Goal: Transaction & Acquisition: Book appointment/travel/reservation

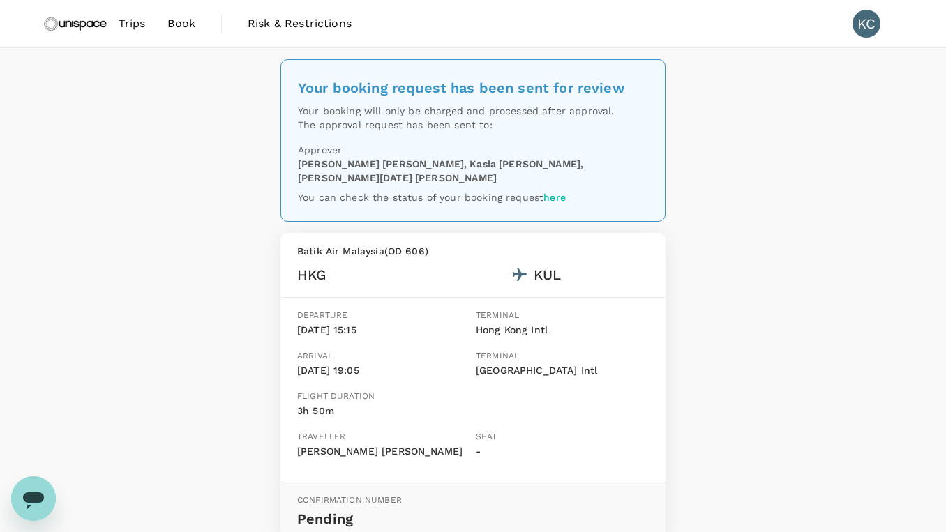
click at [133, 27] on span "Trips" at bounding box center [132, 23] width 27 height 17
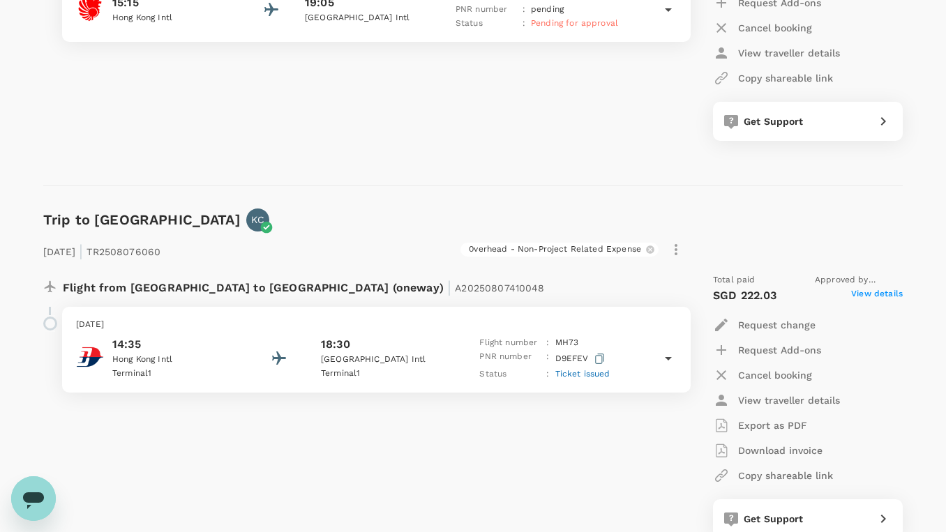
scroll to position [419, 0]
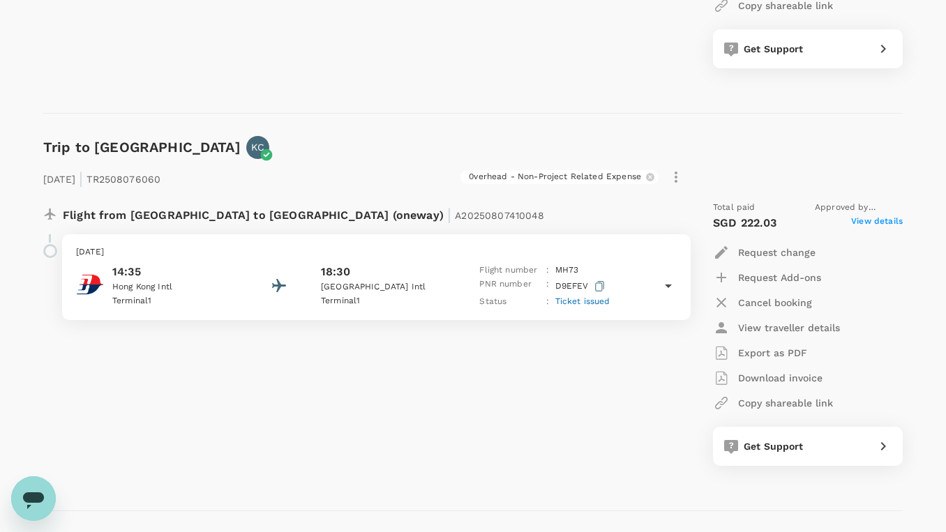
click at [785, 298] on p "Cancel booking" at bounding box center [775, 303] width 74 height 14
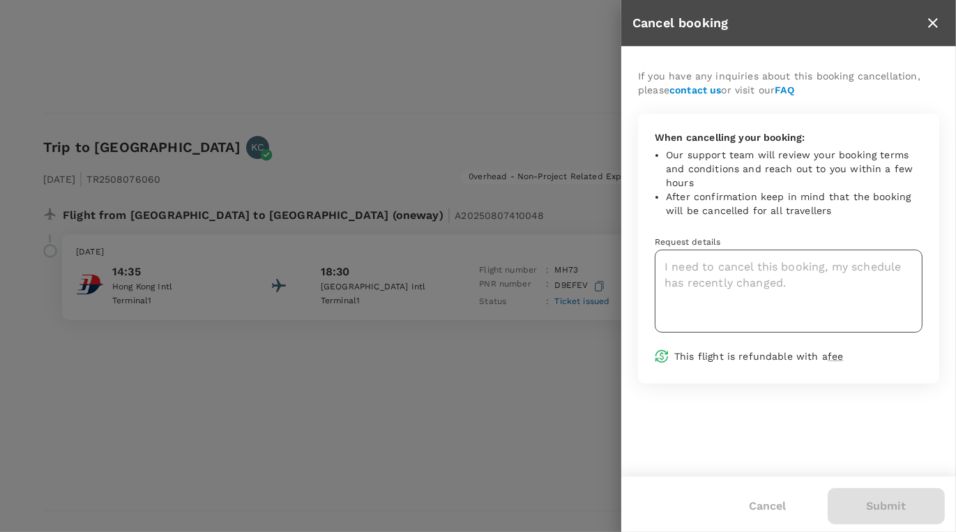
click at [758, 285] on textarea at bounding box center [789, 291] width 268 height 83
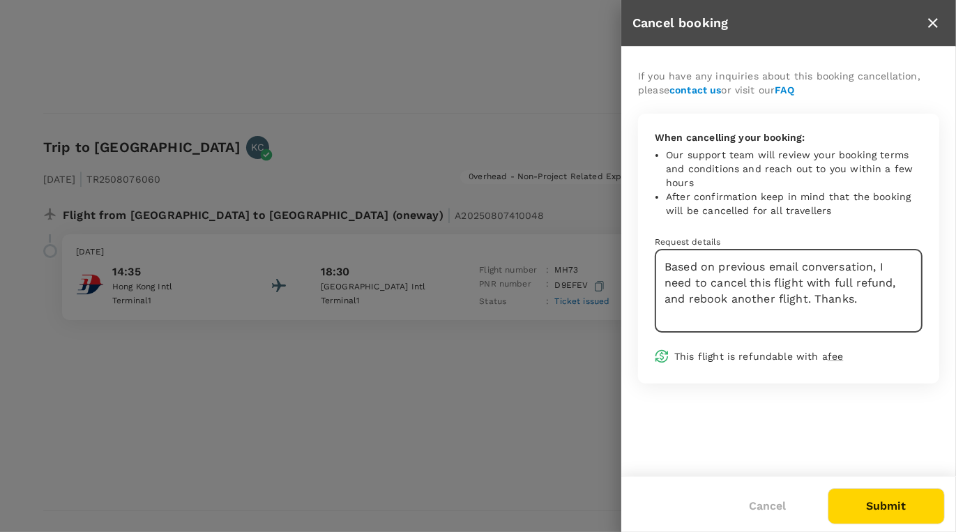
type textarea "Based on previous email conversation, I need to cancel this flight with full re…"
click at [884, 506] on button "Submit" at bounding box center [886, 506] width 117 height 36
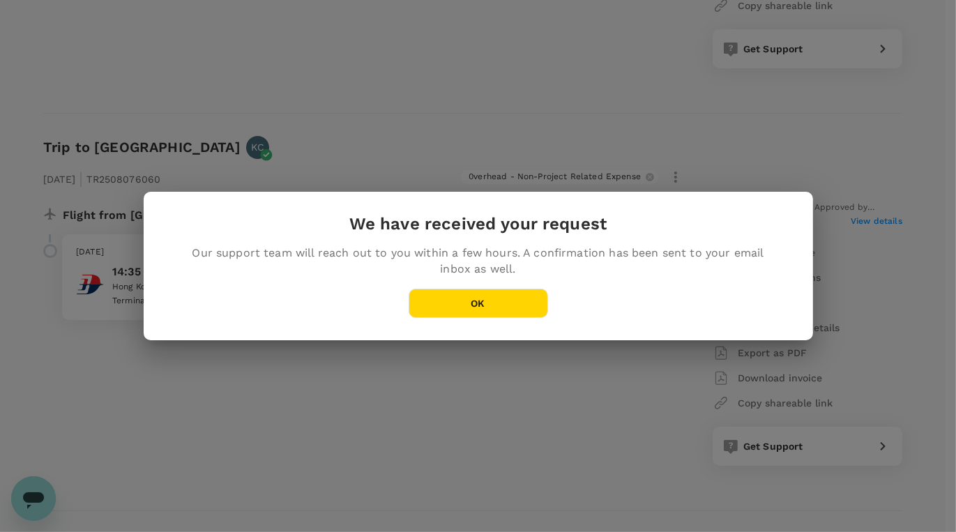
click at [497, 309] on button "OK" at bounding box center [479, 303] width 140 height 29
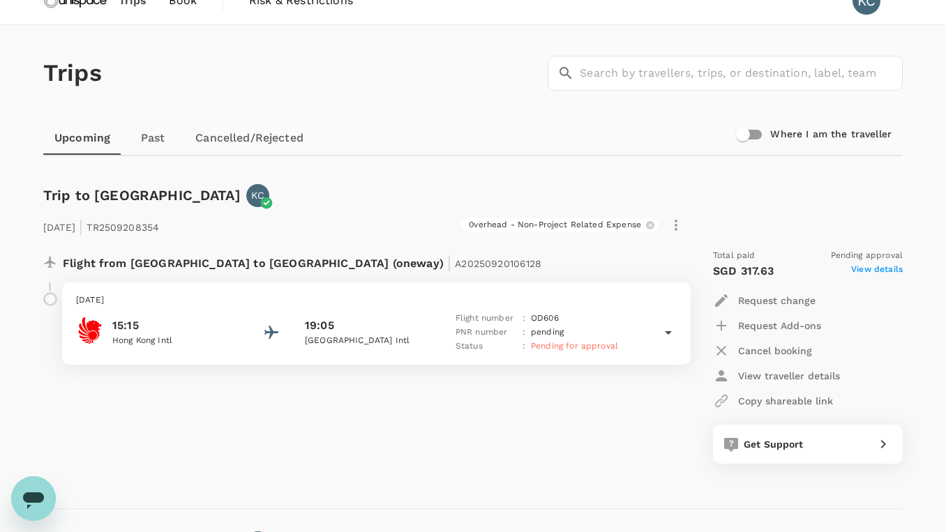
scroll to position [0, 0]
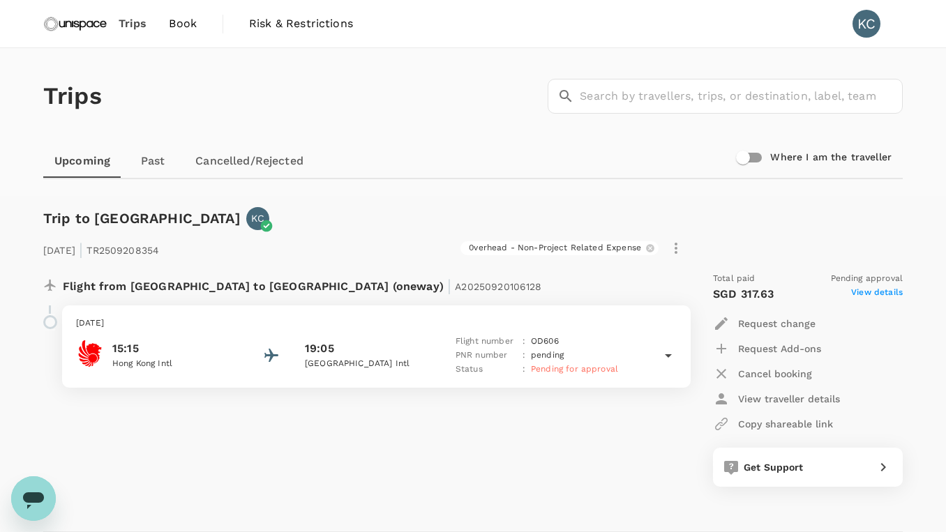
click at [190, 19] on span "Book" at bounding box center [183, 23] width 28 height 17
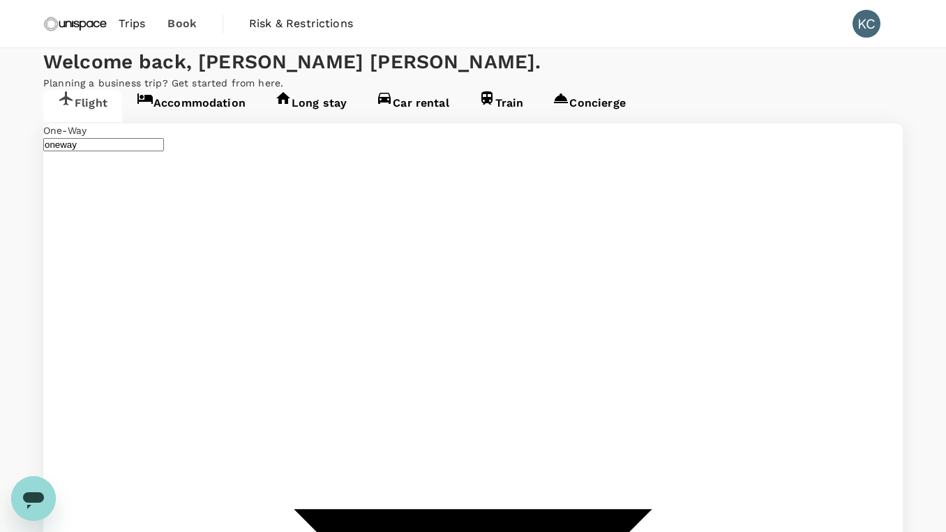
type input "Hong Kong Intl (HKG)"
type input "Kuala Lumpur Intl (KUL)"
type input "Hong Kong Intl (HKG)"
type input "Kuala Lumpur Intl (KUL)"
type input "Hong Kong Intl (HKG)"
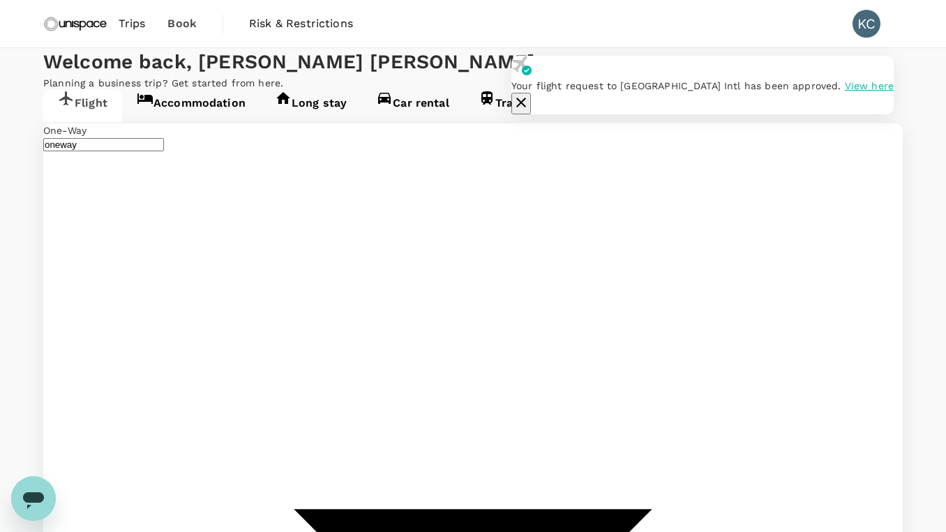
type input "Kuala Lumpur Intl (KUL)"
click at [193, 122] on link "Accommodation" at bounding box center [191, 106] width 138 height 32
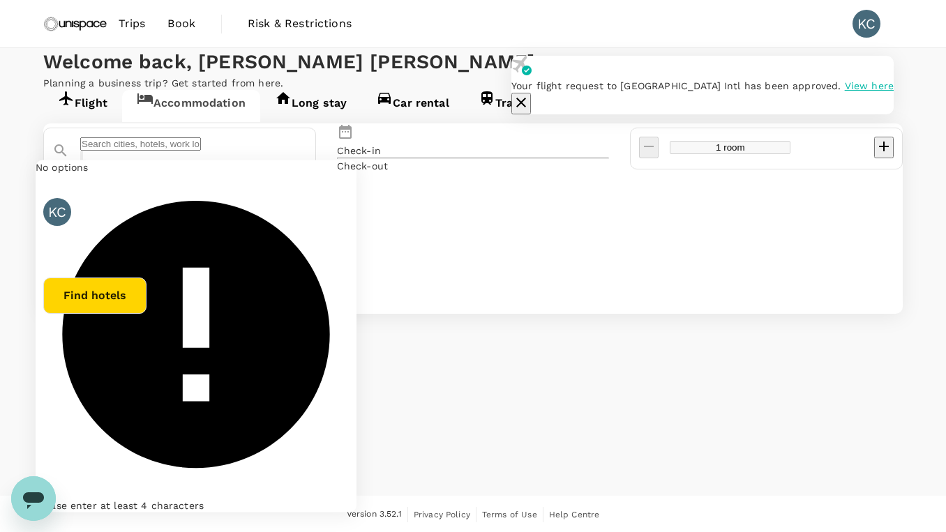
click at [201, 151] on input "text" at bounding box center [140, 143] width 121 height 13
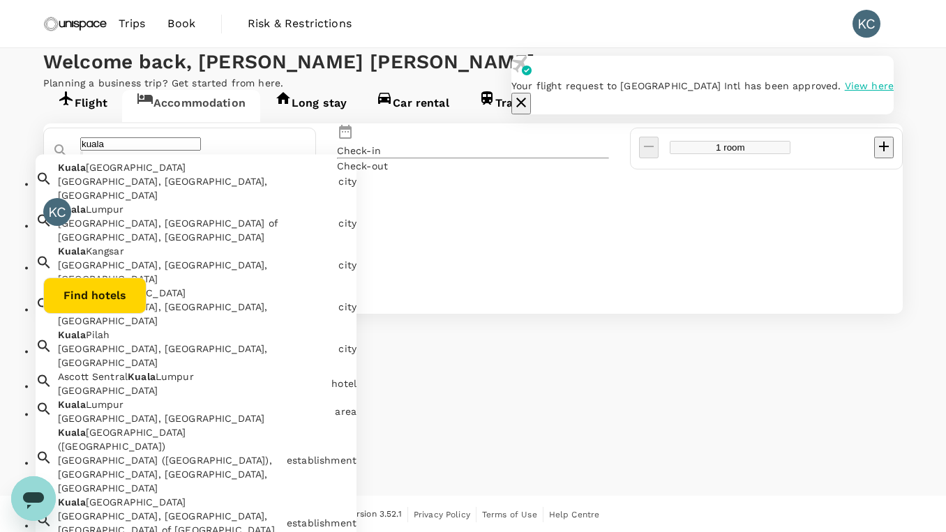
click at [229, 243] on div "Kuala Lumpur, Federal Territory of Kuala Lumpur, Malaysia" at bounding box center [195, 230] width 275 height 28
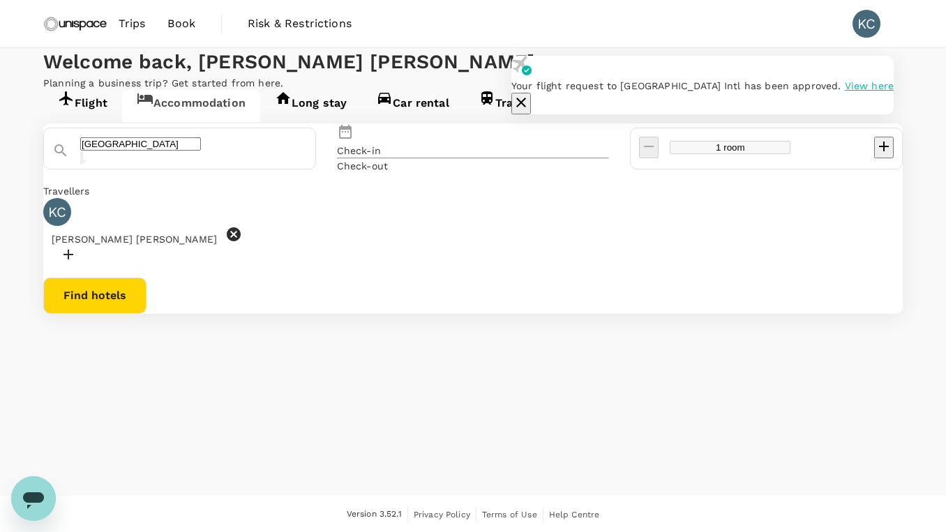
type input "Kuala Lumpur"
click at [381, 158] on p "Check-in" at bounding box center [359, 151] width 44 height 14
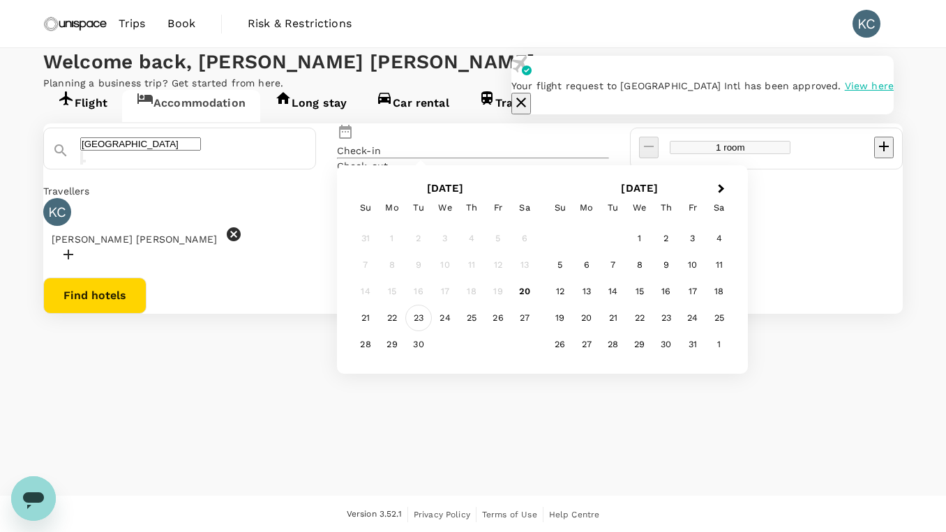
click at [432, 331] on div "23" at bounding box center [418, 318] width 27 height 27
click at [458, 331] on div "24" at bounding box center [445, 318] width 27 height 27
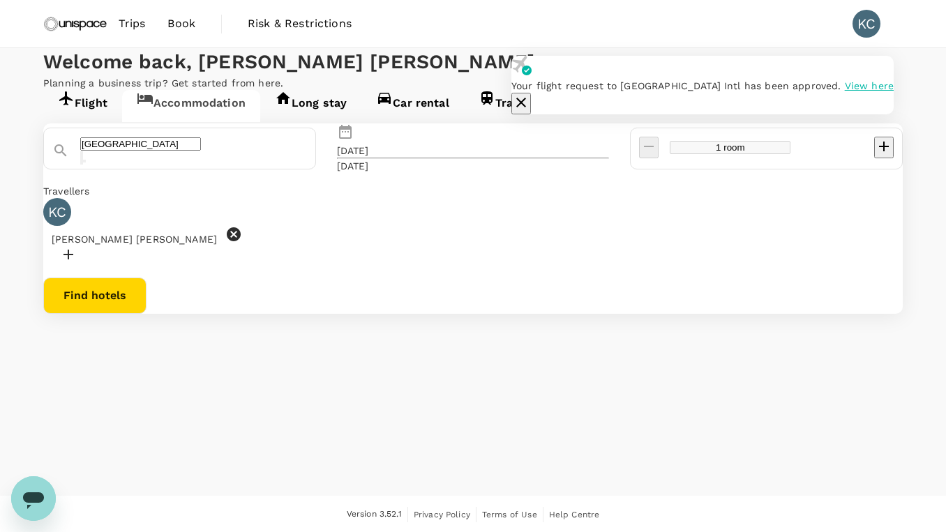
click at [146, 314] on button "Find hotels" at bounding box center [94, 296] width 103 height 36
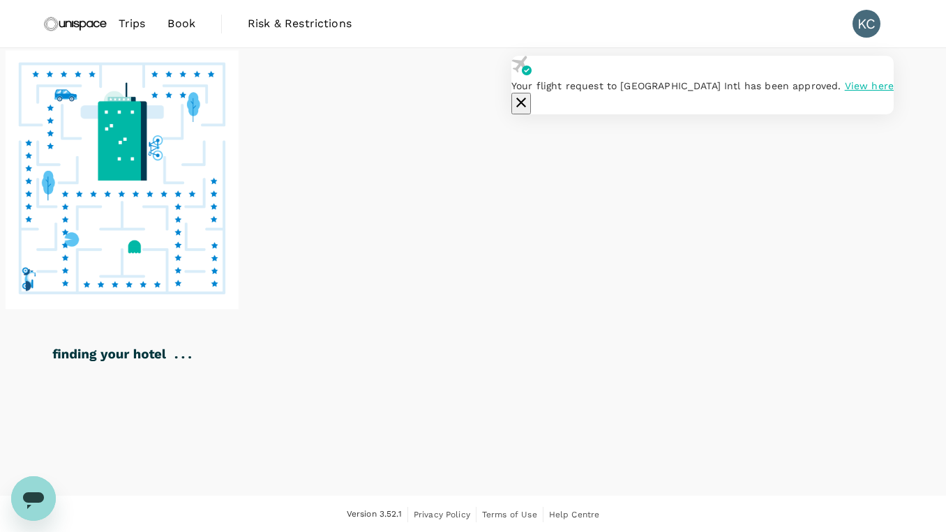
click at [876, 182] on div at bounding box center [473, 230] width 946 height 364
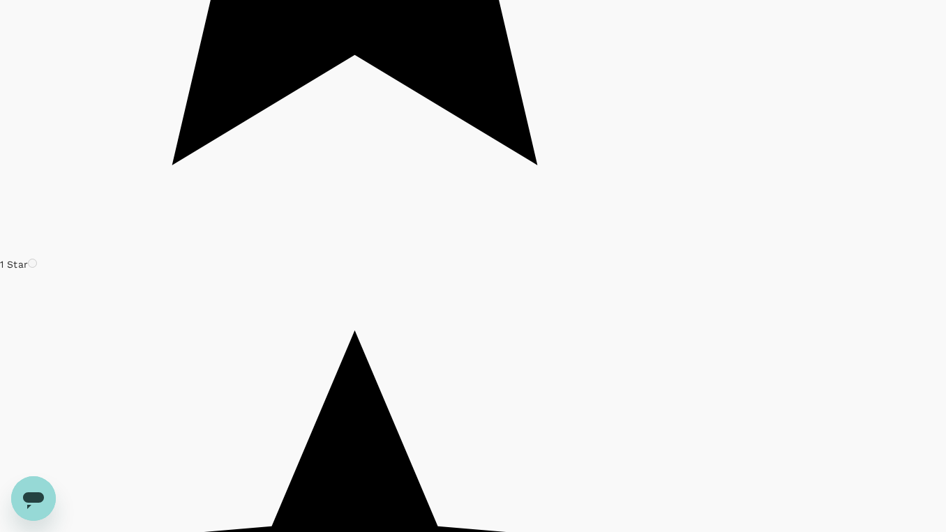
type input "499.12"
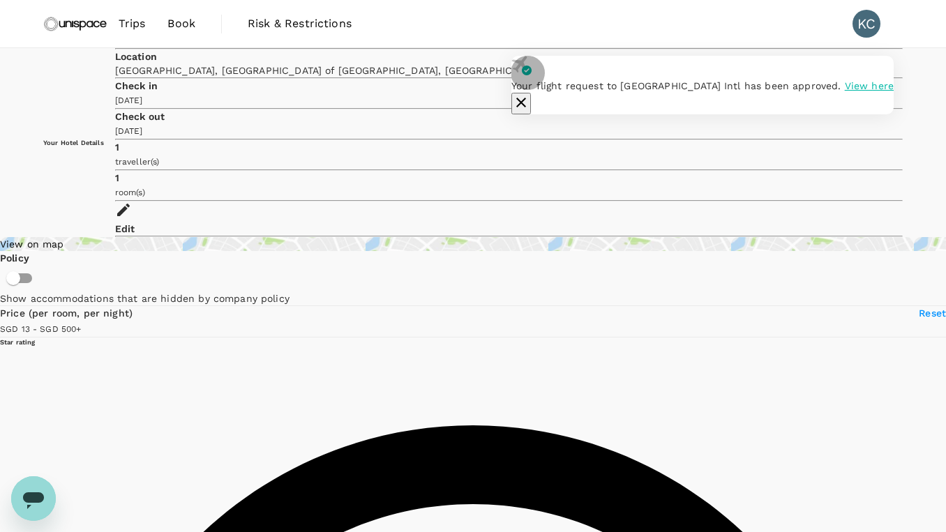
click at [529, 94] on icon "button" at bounding box center [521, 102] width 17 height 17
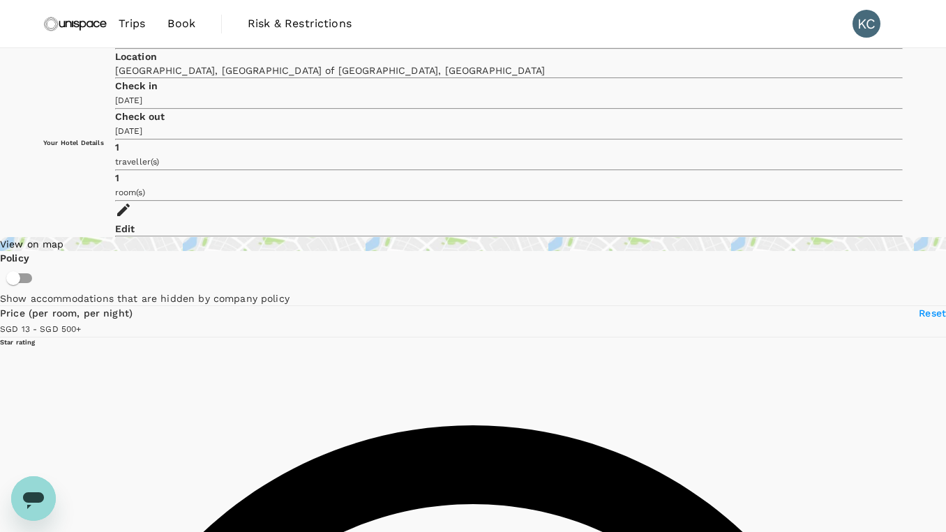
click at [128, 27] on span "Trips" at bounding box center [132, 23] width 27 height 17
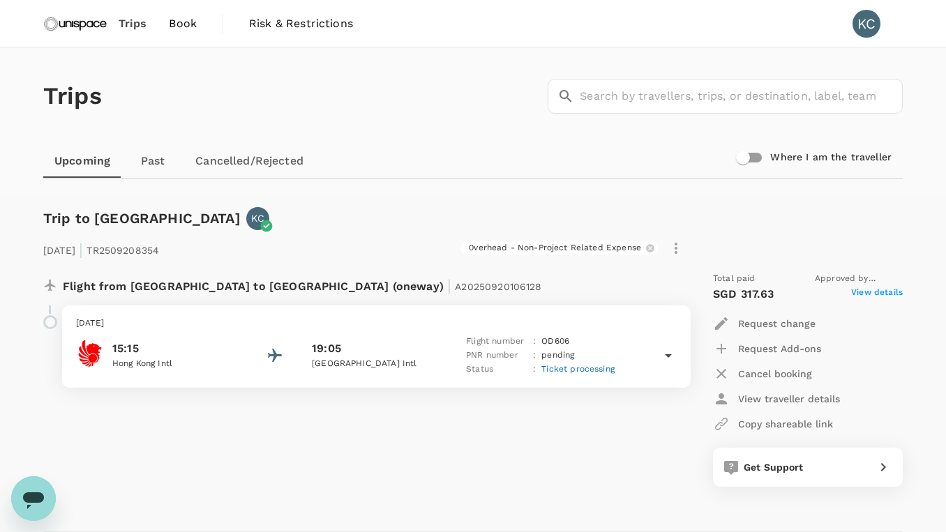
click at [193, 21] on span "Book" at bounding box center [183, 23] width 28 height 17
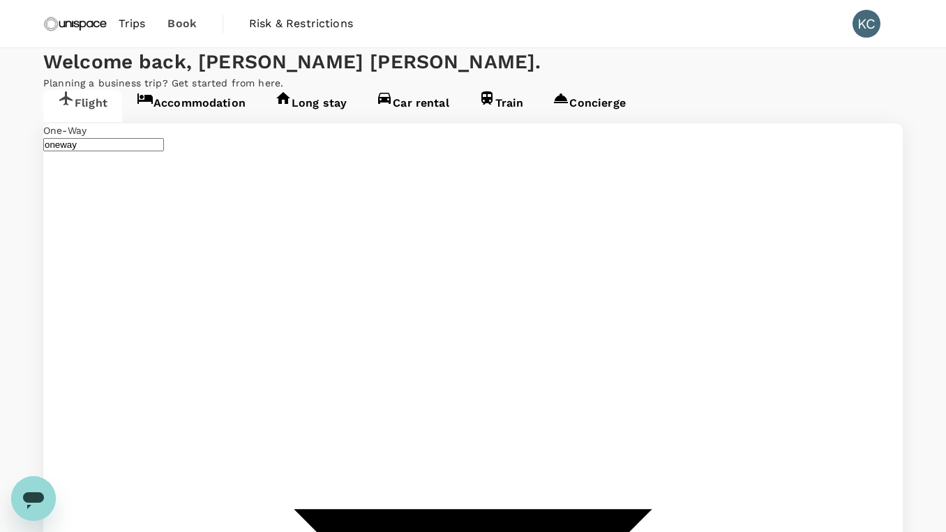
type input "Hong Kong Intl (HKG)"
type input "Kuala Lumpur Intl (KUL)"
type input "Hong Kong Intl (HKG)"
type input "Kuala Lumpur Intl (KUL)"
click at [201, 122] on link "Accommodation" at bounding box center [191, 106] width 138 height 32
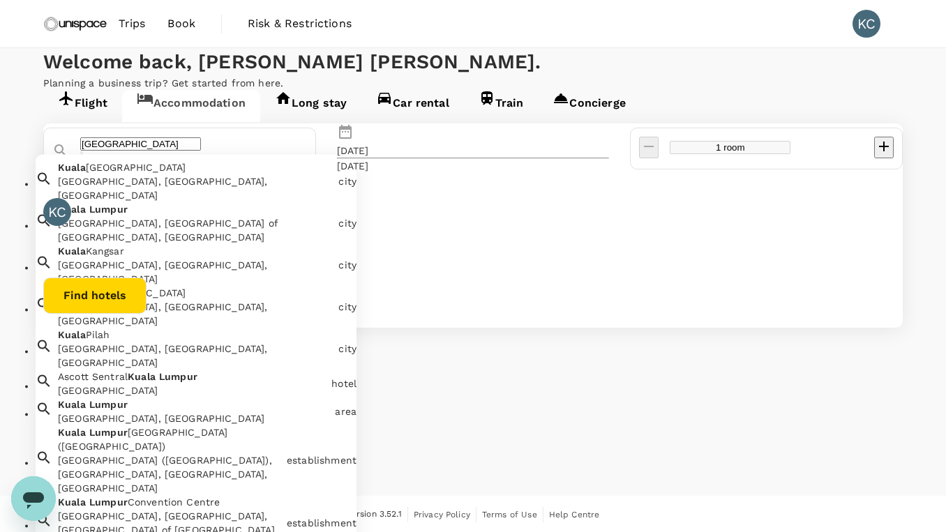
drag, startPoint x: 270, startPoint y: 223, endPoint x: 110, endPoint y: 225, distance: 160.5
click at [110, 165] on div "Kuala Lumpur" at bounding box center [174, 145] width 266 height 39
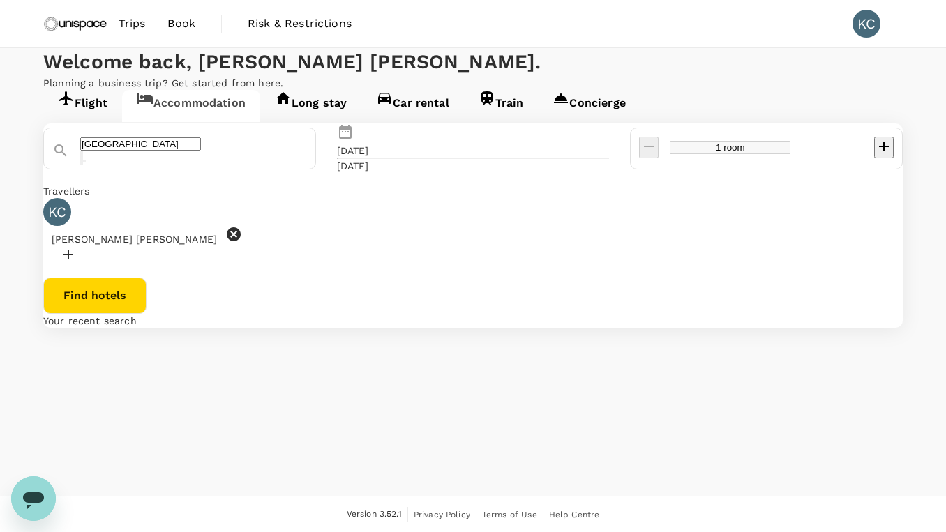
type input "[GEOGRAPHIC_DATA]"
click at [146, 314] on button "Find hotels" at bounding box center [94, 296] width 103 height 36
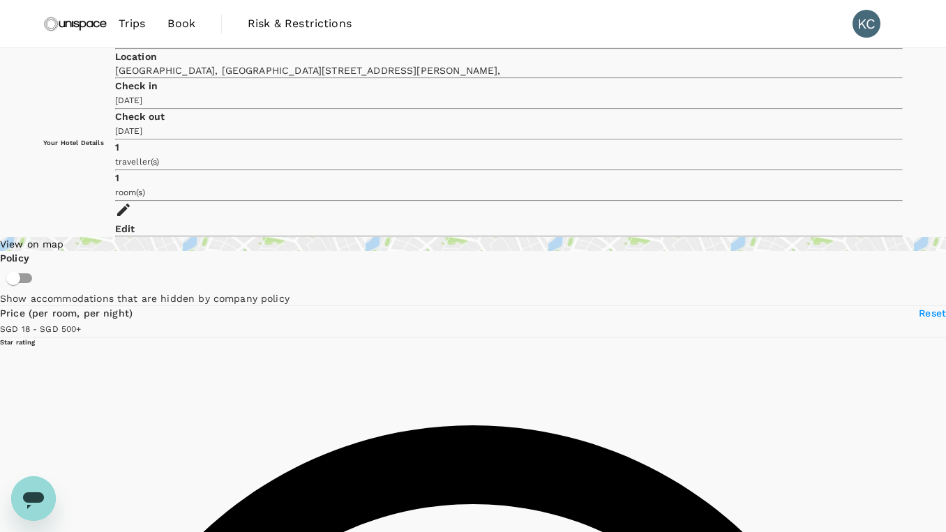
type input "499.4"
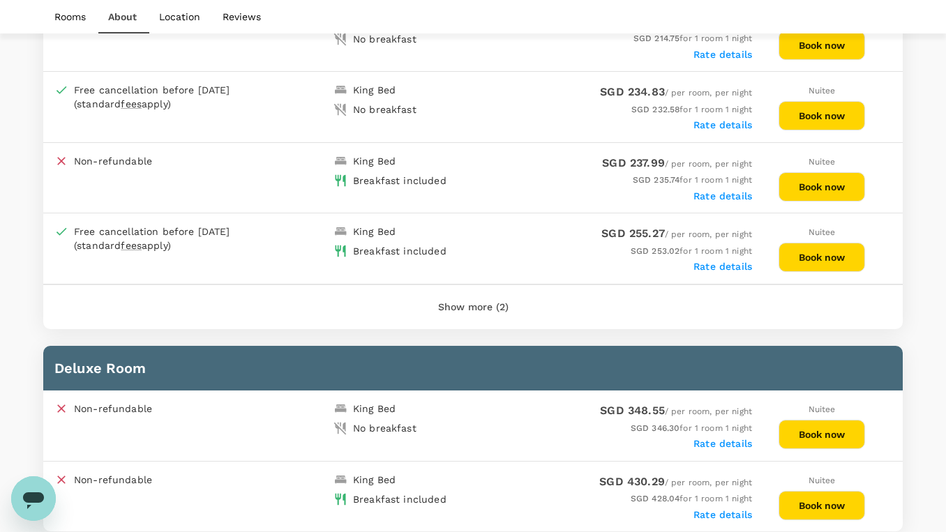
scroll to position [2790, 0]
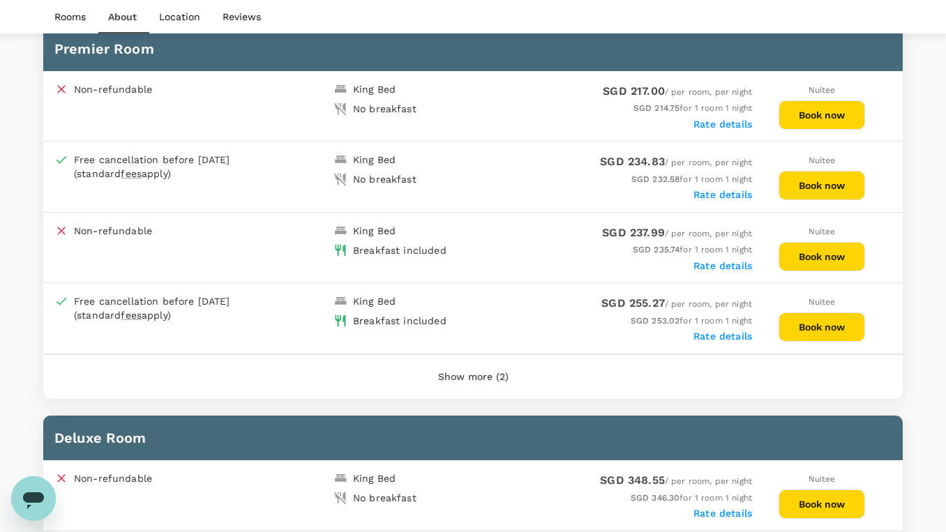
click at [808, 242] on button "Book now" at bounding box center [821, 256] width 86 height 29
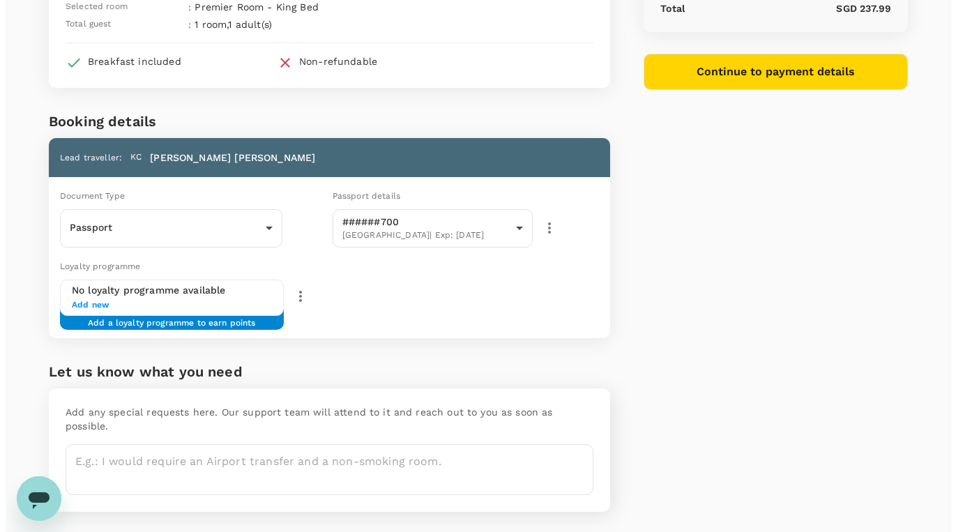
scroll to position [203, 0]
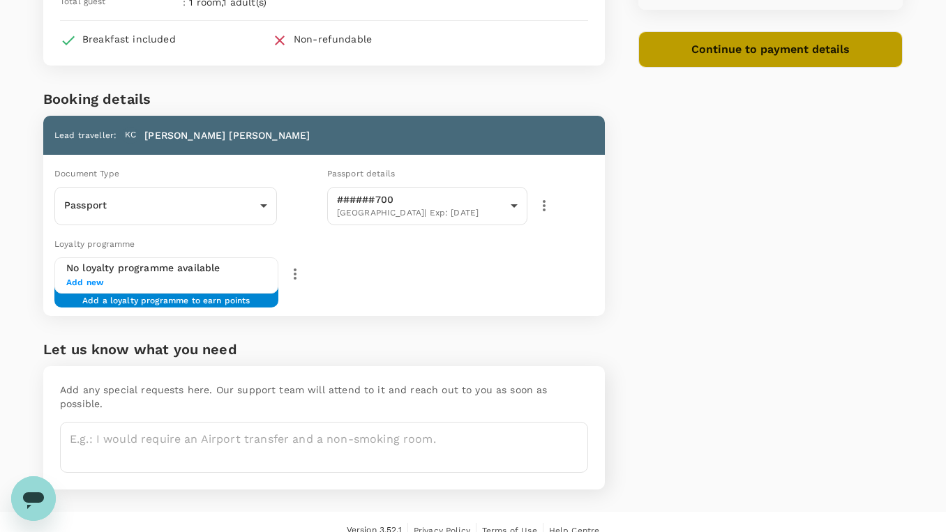
click at [770, 50] on button "Continue to payment details" at bounding box center [770, 49] width 264 height 36
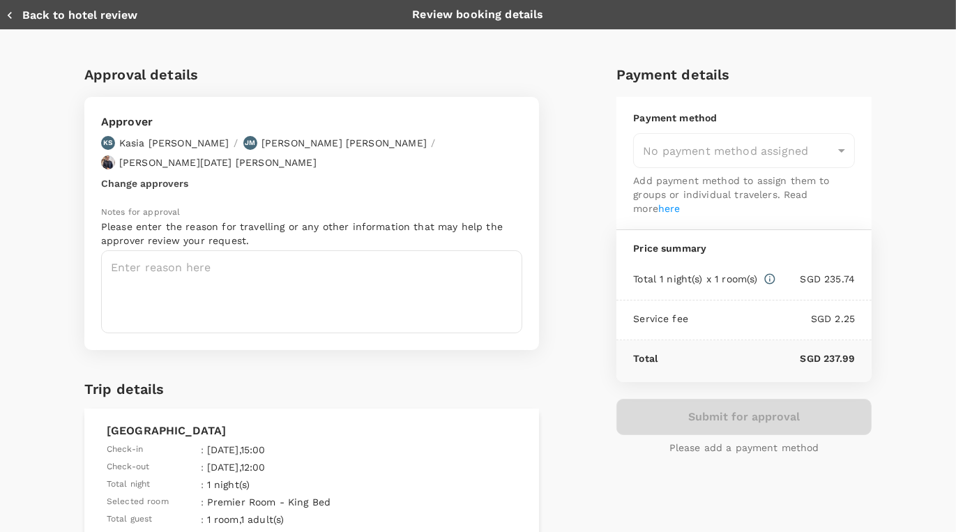
type input "9ca6ee36-36cb-4982-994b-715ae594bb55"
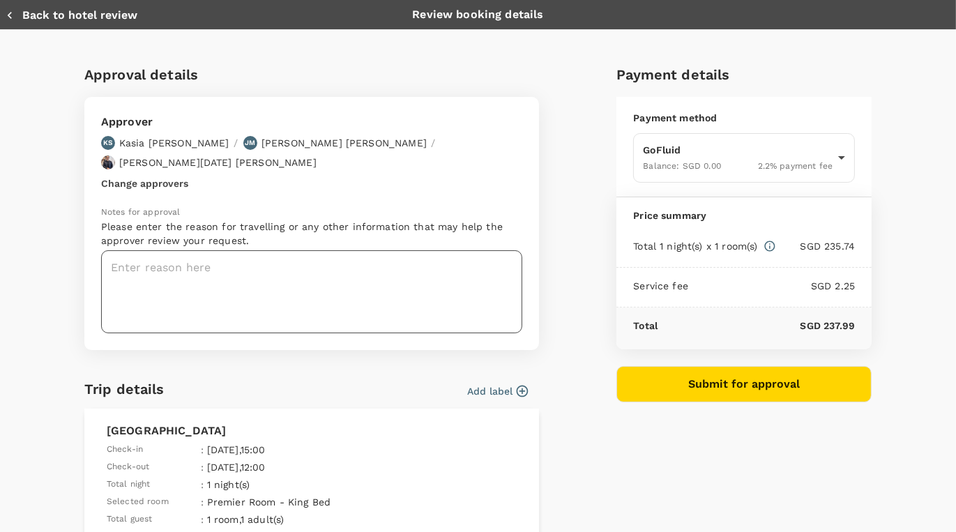
click at [244, 250] on textarea at bounding box center [311, 291] width 421 height 83
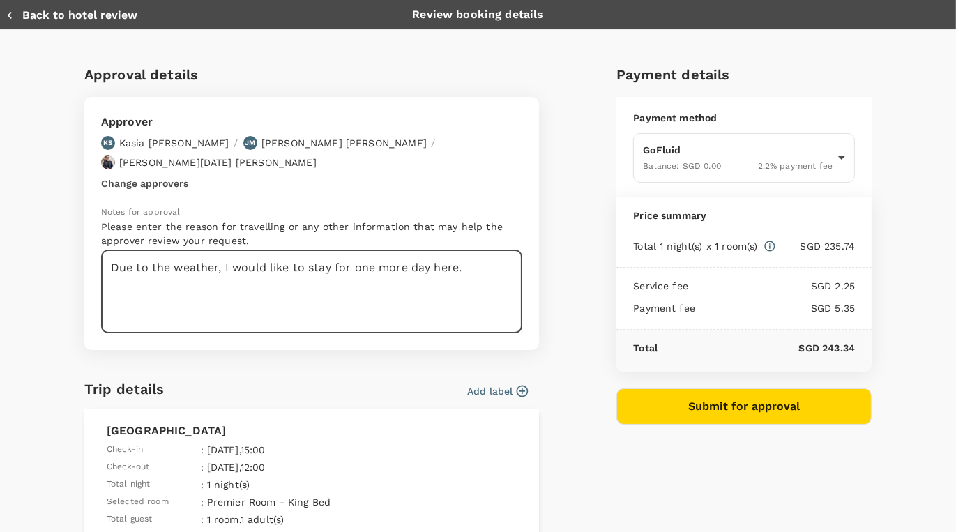
type textarea "Due to the weather, I would like to stay for one more day here."
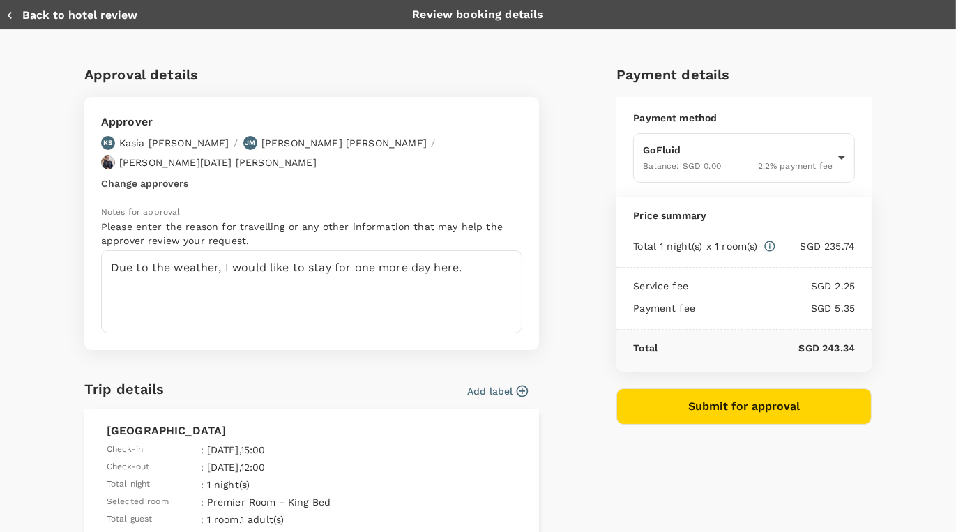
click at [515, 384] on icon "button" at bounding box center [522, 391] width 14 height 14
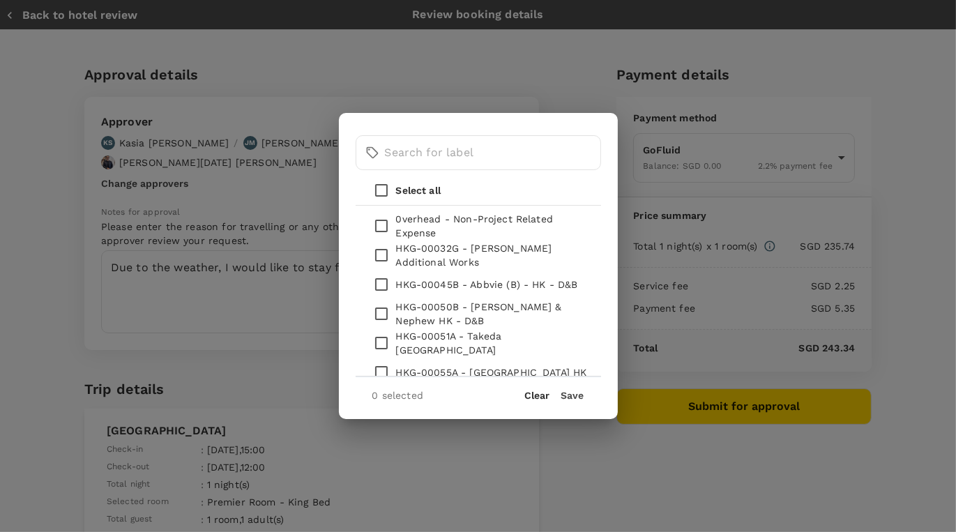
click at [472, 220] on p "0verhead - Non-Project Related Expense" at bounding box center [493, 226] width 194 height 28
click at [379, 218] on input "checkbox" at bounding box center [381, 225] width 29 height 29
checkbox input "true"
click at [565, 398] on button "Save" at bounding box center [573, 395] width 23 height 11
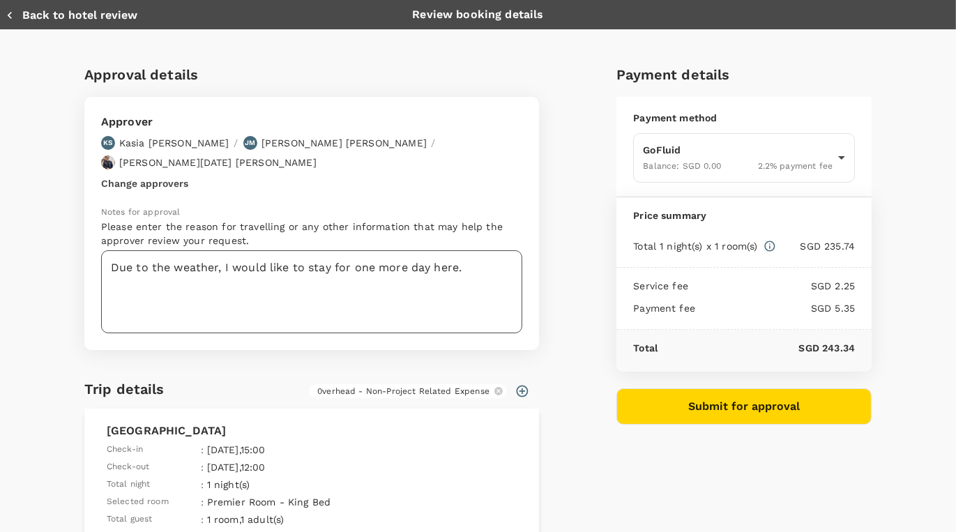
click at [467, 250] on textarea "Due to the weather, I would like to stay for one more day here." at bounding box center [311, 291] width 421 height 83
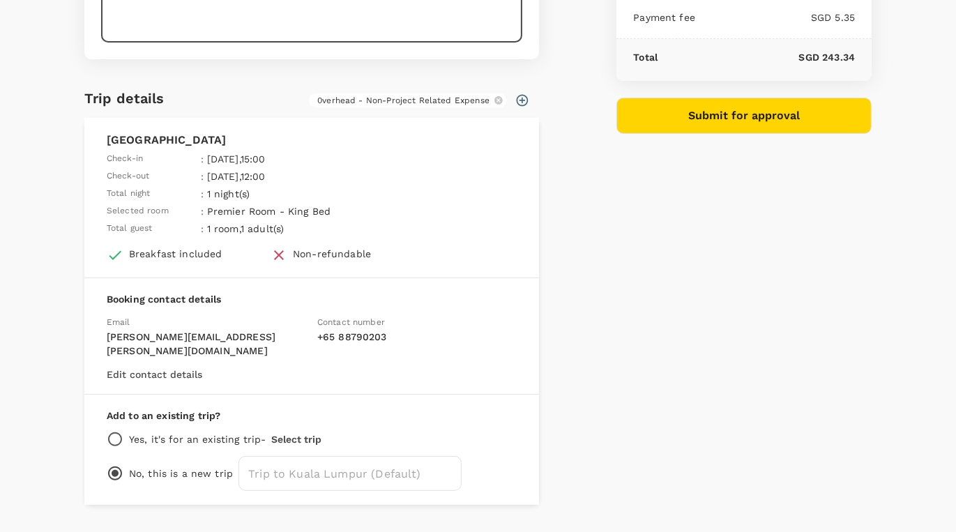
scroll to position [292, 0]
type textarea "Due to the weather, I would like to stay for one more day here. Thanks for your…"
click at [745, 119] on button "Submit for approval" at bounding box center [744, 115] width 255 height 36
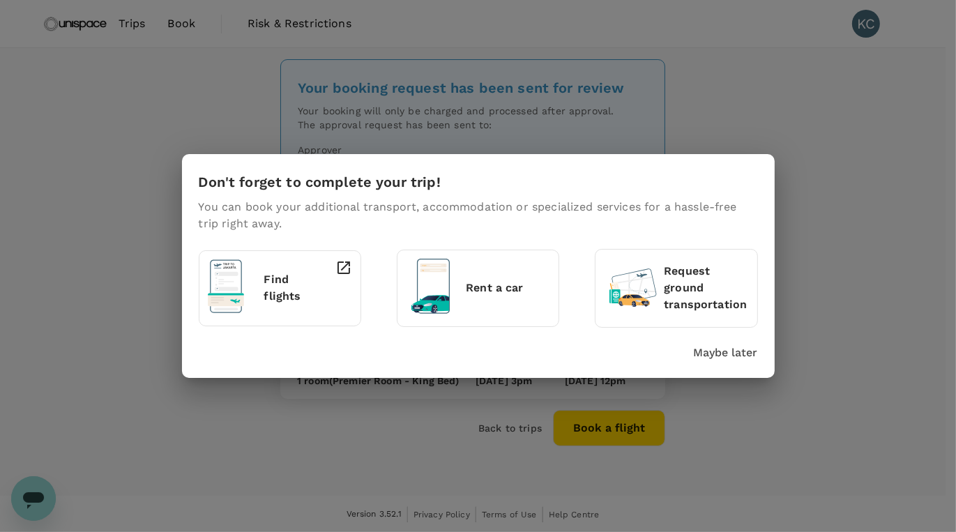
click at [845, 451] on div "Don't forget to complete your trip! You can book your additional transport, acc…" at bounding box center [478, 266] width 956 height 532
